Goal: Task Accomplishment & Management: Complete application form

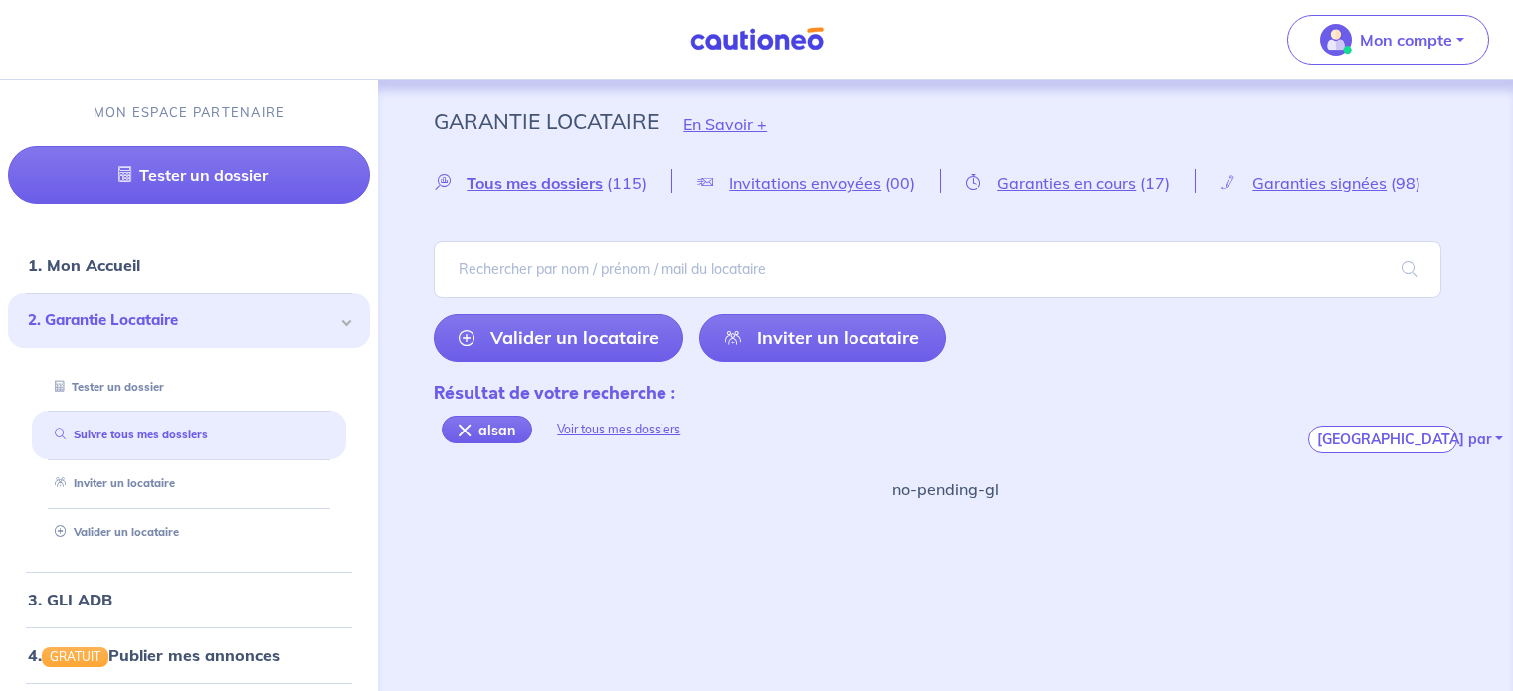
click at [652, 268] on input "search" at bounding box center [937, 270] width 1007 height 58
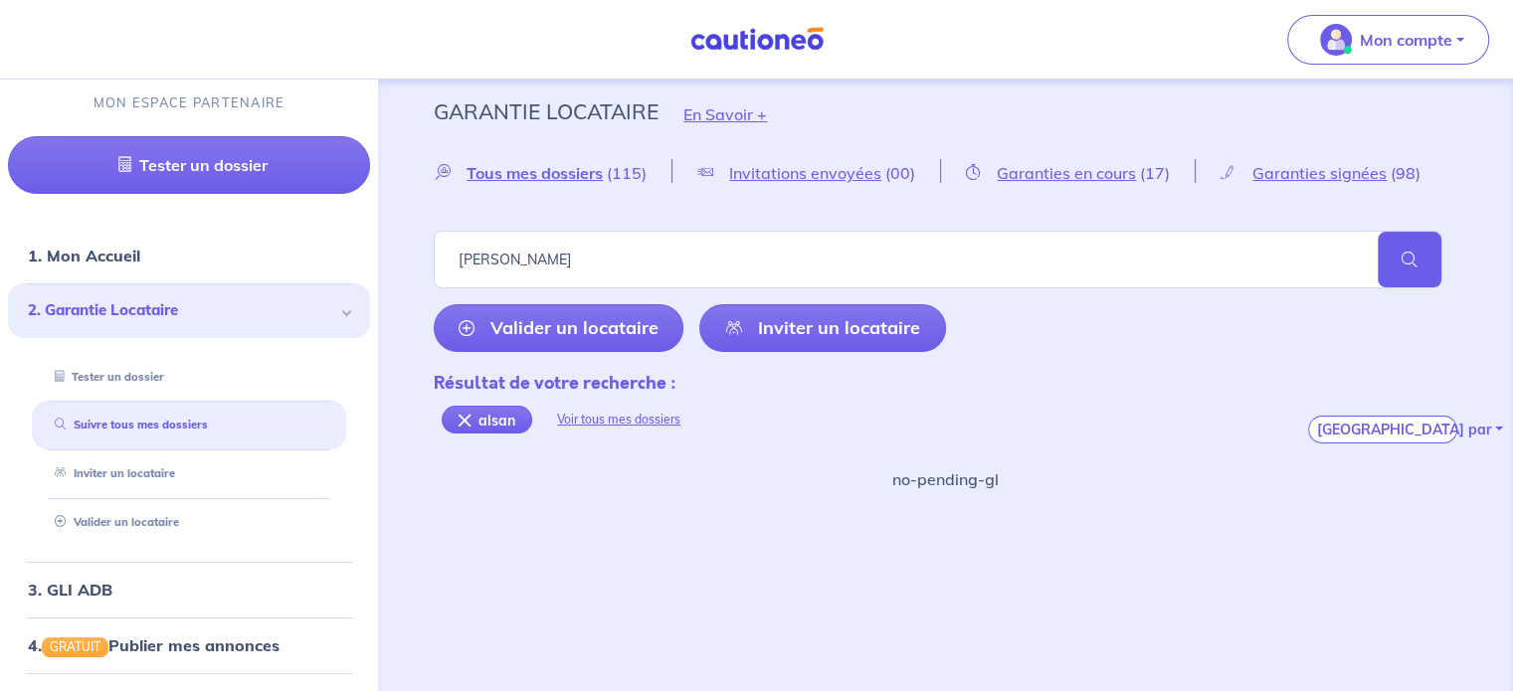
type input "aslan"
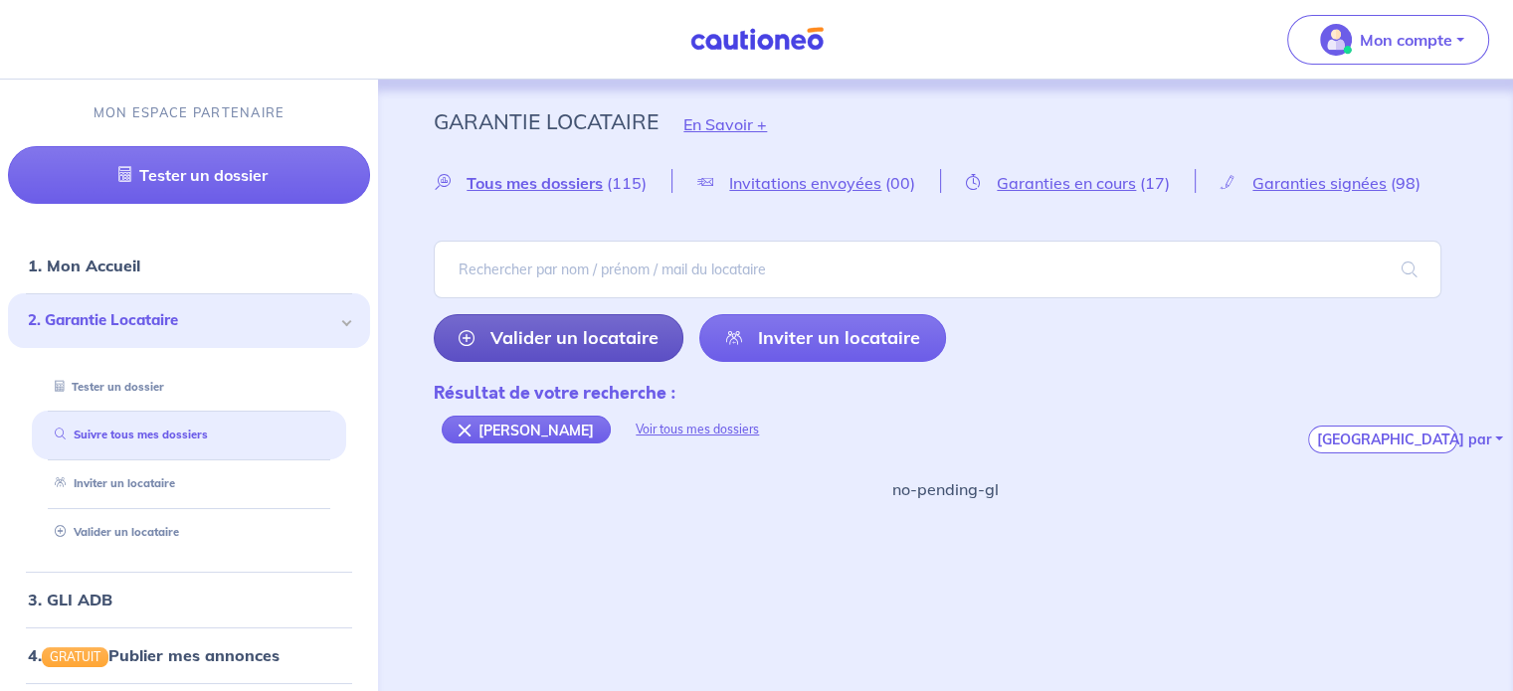
click at [605, 333] on link "Valider un locataire" at bounding box center [559, 338] width 250 height 48
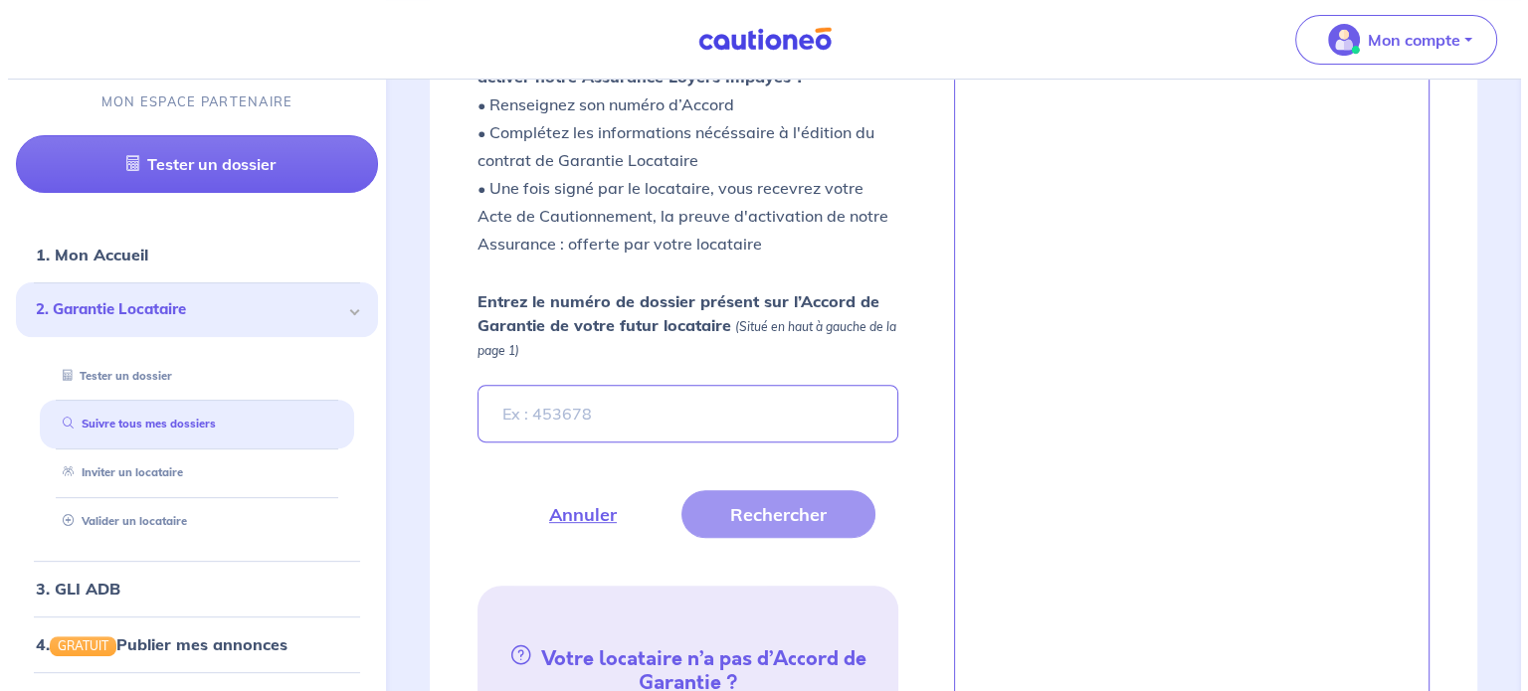
scroll to position [643, 0]
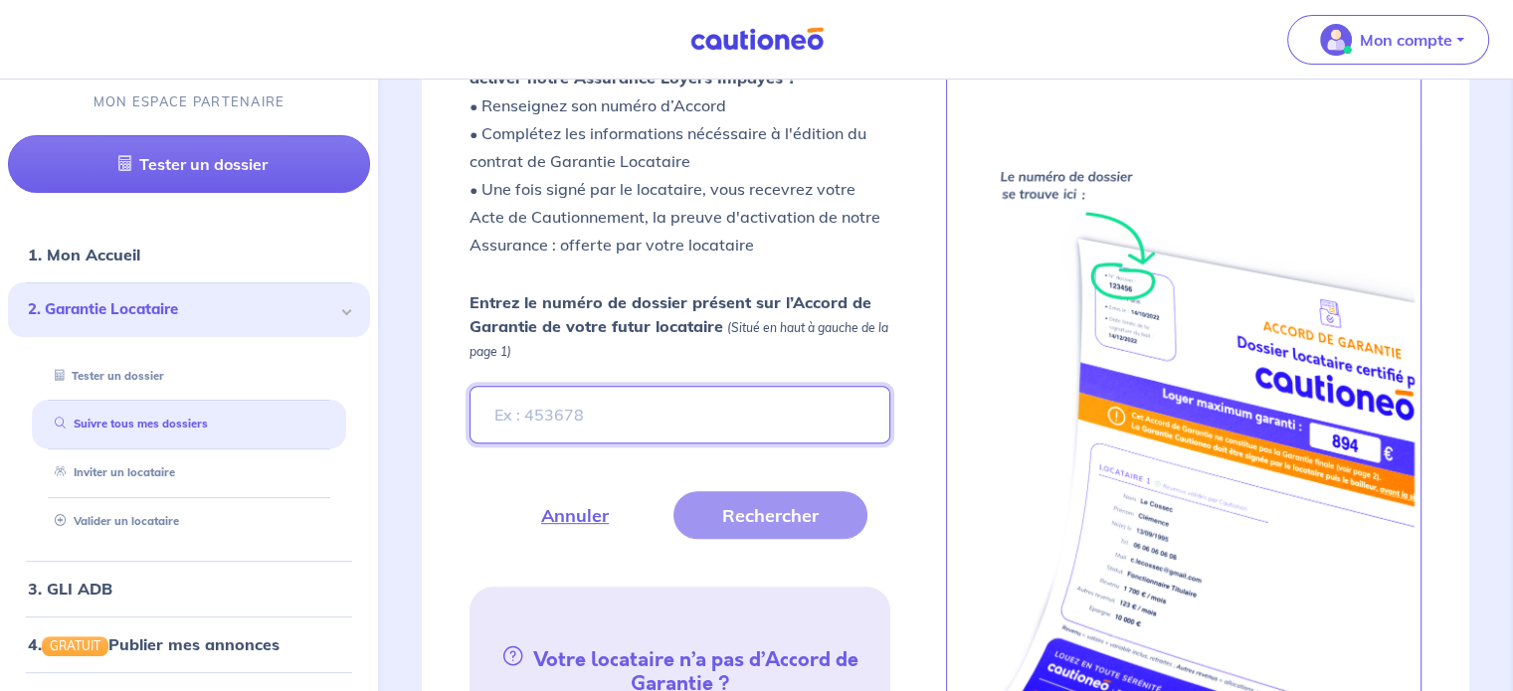
click at [657, 402] on input "Entrez le numéro de dossier présent sur l’Accord de Garantie de votre futur loc…" at bounding box center [679, 415] width 420 height 58
type input "hVpz36"
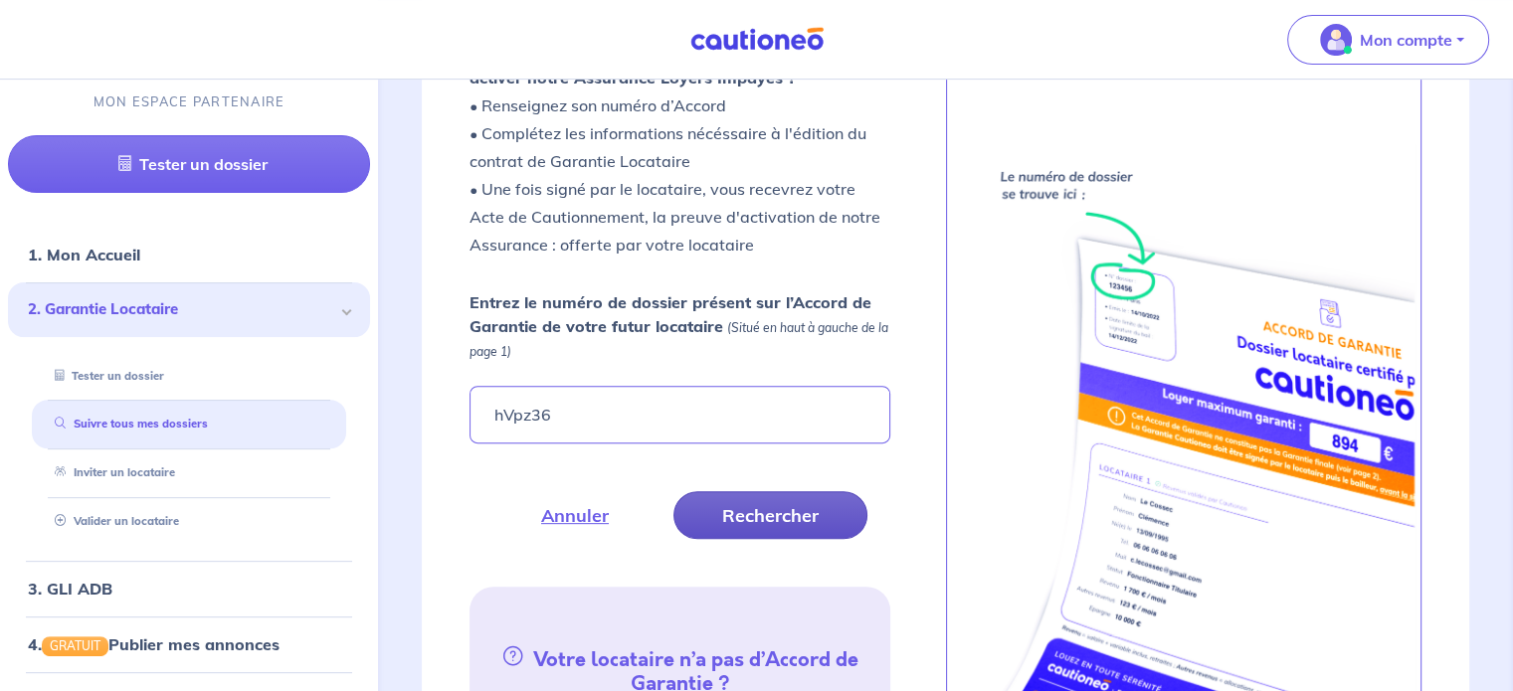
click at [784, 500] on button "Rechercher" at bounding box center [770, 515] width 194 height 48
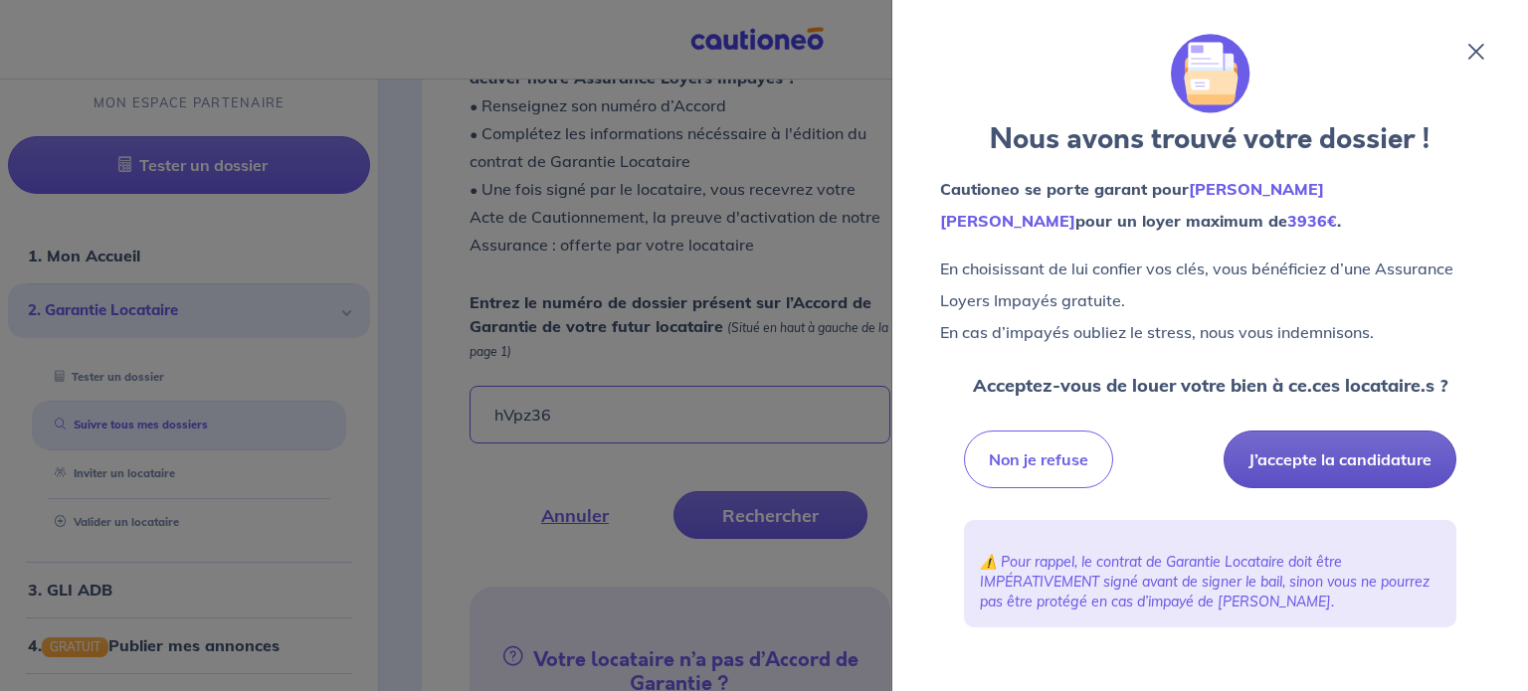
click at [1288, 458] on button "J’accepte la candidature" at bounding box center [1339, 460] width 233 height 58
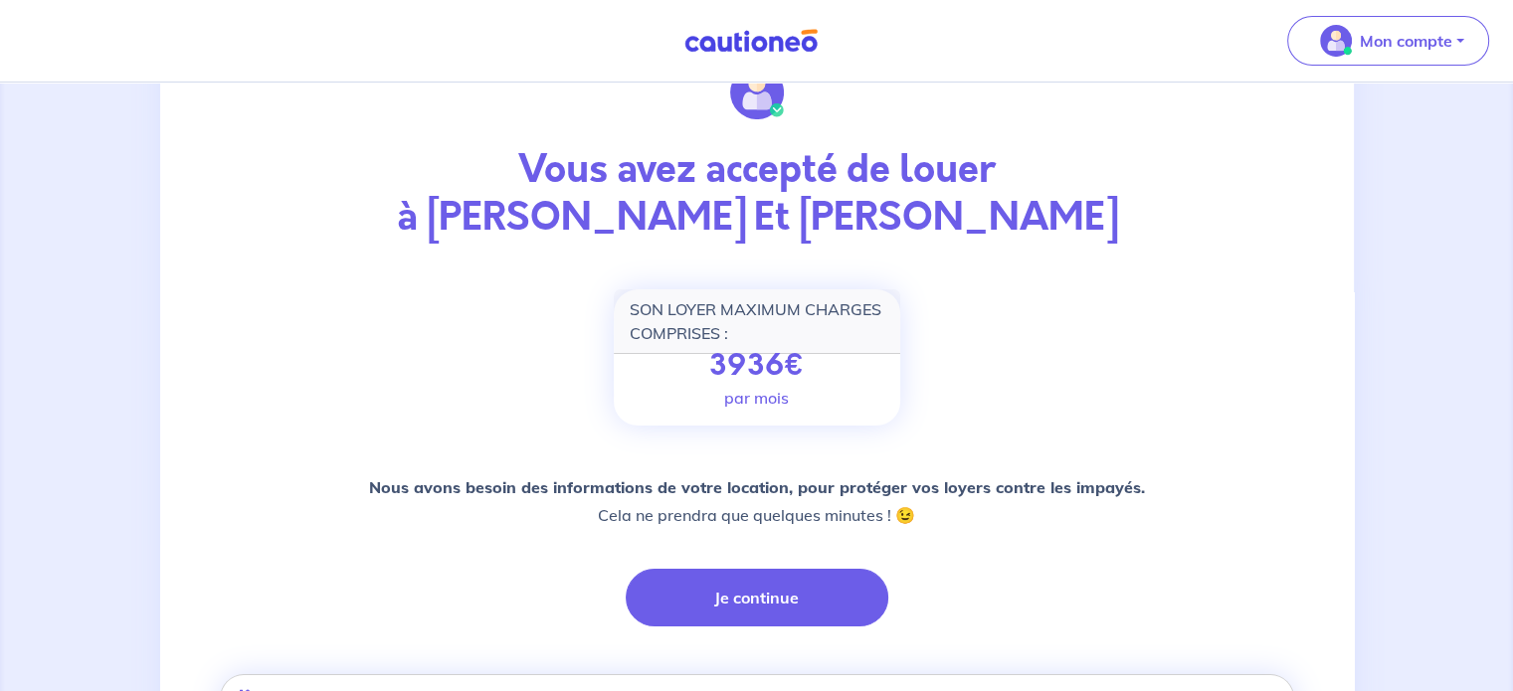
scroll to position [91, 0]
